Goal: Task Accomplishment & Management: Use online tool/utility

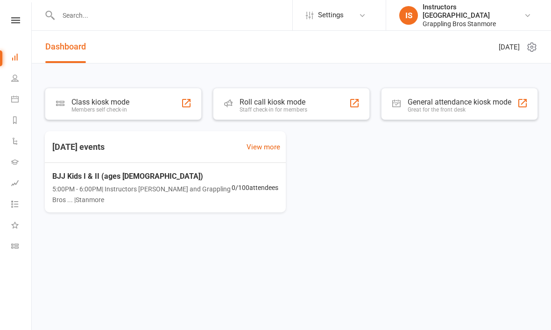
click at [128, 100] on div "Class kiosk mode" at bounding box center [101, 102] width 58 height 9
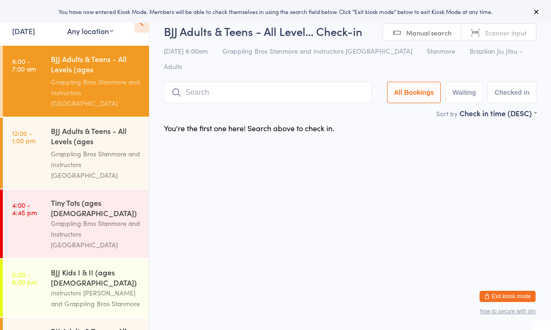
click at [223, 82] on input "search" at bounding box center [268, 92] width 208 height 21
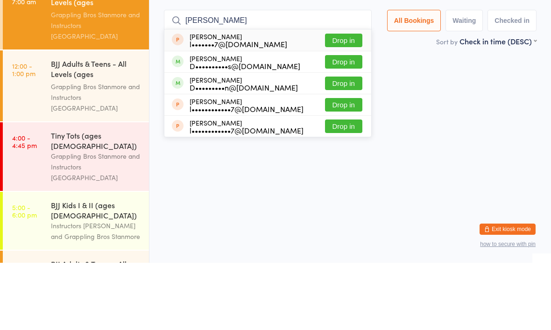
type input "[PERSON_NAME]"
click at [331, 122] on button "Drop in" at bounding box center [343, 129] width 37 height 14
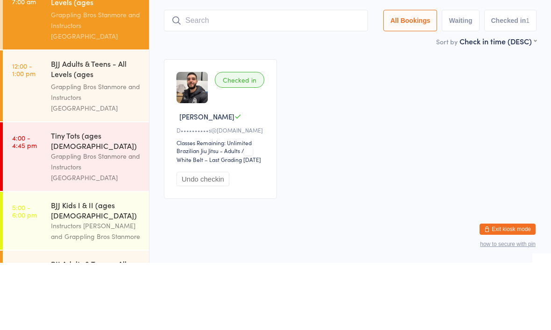
click at [396, 118] on div "Checked in [PERSON_NAME] Y D••••••••••s@[DOMAIN_NAME] Classes Remaining: Unlimi…" at bounding box center [351, 196] width 390 height 157
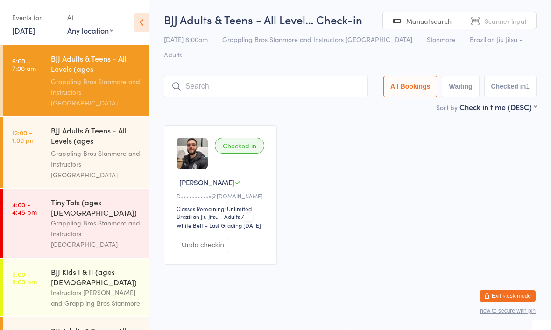
click at [301, 76] on input "search" at bounding box center [266, 86] width 204 height 21
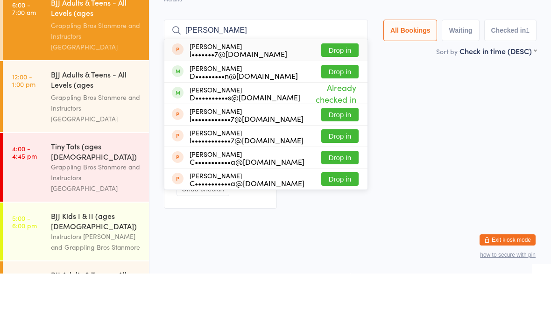
type input "[PERSON_NAME]"
click at [329, 122] on button "Drop in" at bounding box center [340, 129] width 37 height 14
